Goal: Complete application form

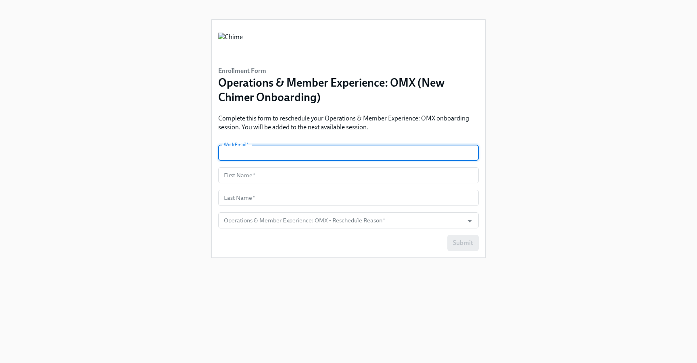
click at [317, 155] on input "text" at bounding box center [348, 153] width 260 height 16
click at [329, 156] on input "text" at bounding box center [348, 153] width 260 height 16
click at [349, 148] on input "text" at bounding box center [348, 153] width 260 height 16
click at [364, 148] on input "text" at bounding box center [348, 153] width 260 height 16
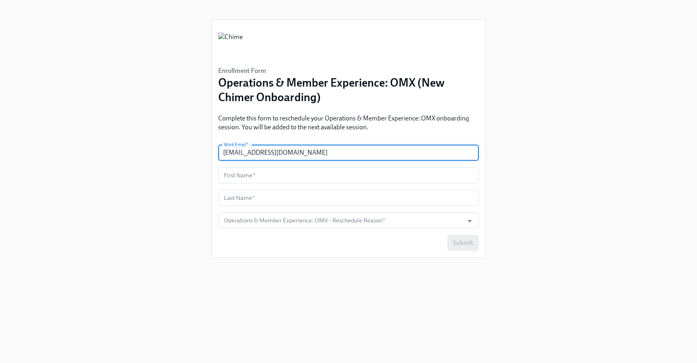
type input "[EMAIL_ADDRESS][DOMAIN_NAME]"
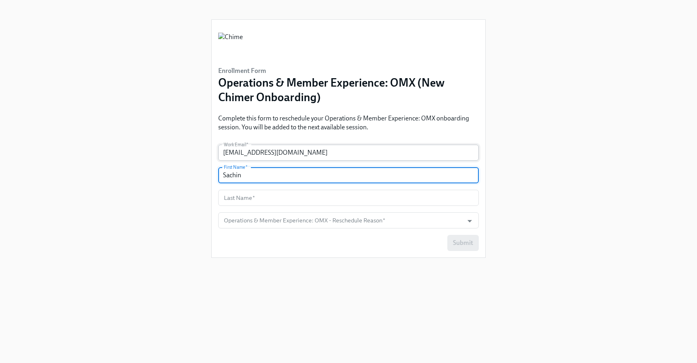
type input "Sachin"
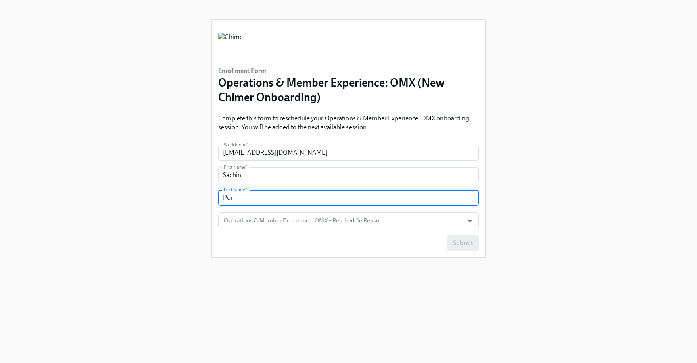
type input "Puri"
click at [350, 237] on div "Submit" at bounding box center [348, 243] width 260 height 16
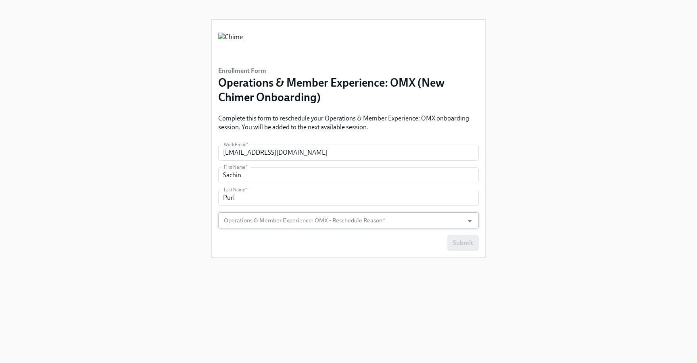
click at [354, 224] on input "Operations & Member Experience: OMX - Reschedule Reason   *" at bounding box center [340, 221] width 237 height 16
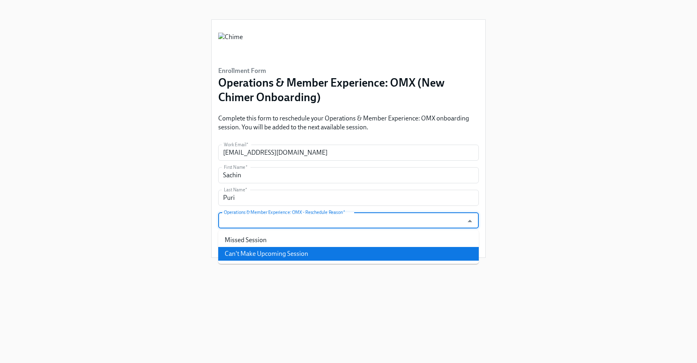
click at [353, 252] on li "Can't Make Upcoming Session" at bounding box center [348, 254] width 260 height 14
type input "Can't Make Upcoming Session"
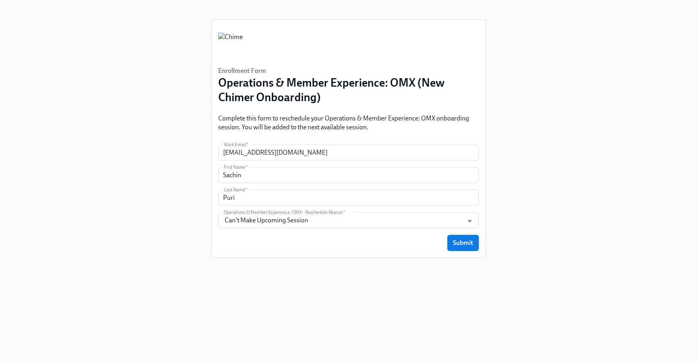
click at [462, 240] on span "Submit" at bounding box center [463, 243] width 20 height 8
